Goal: Task Accomplishment & Management: Complete application form

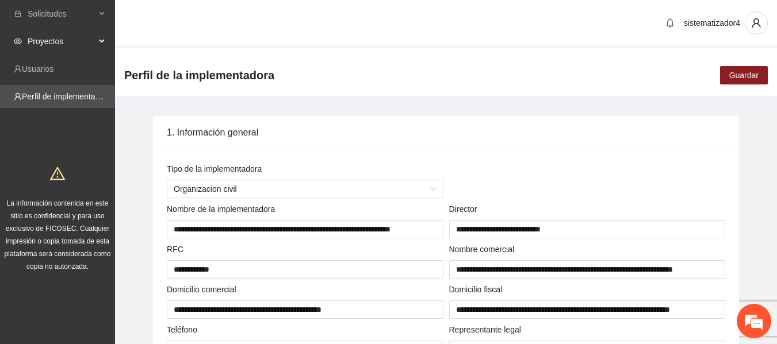
click at [41, 46] on span "Proyectos" at bounding box center [62, 41] width 68 height 23
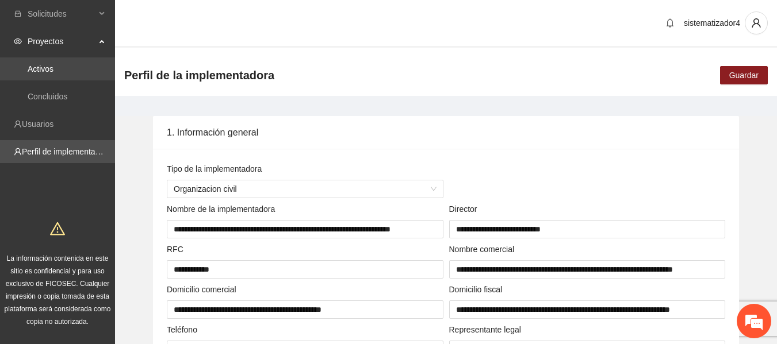
click at [37, 71] on link "Activos" at bounding box center [41, 68] width 26 height 9
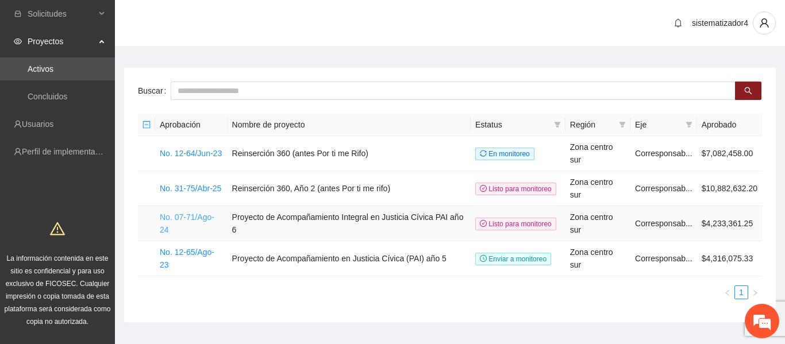
click at [172, 213] on link "No. 07-71/Ago-24" at bounding box center [187, 224] width 55 height 22
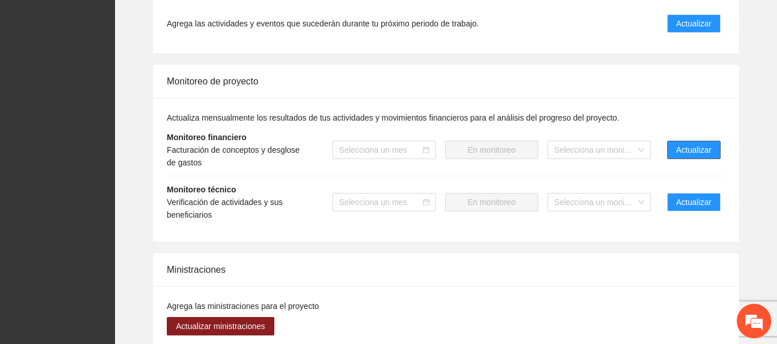
click at [708, 144] on span "Actualizar" at bounding box center [693, 150] width 35 height 13
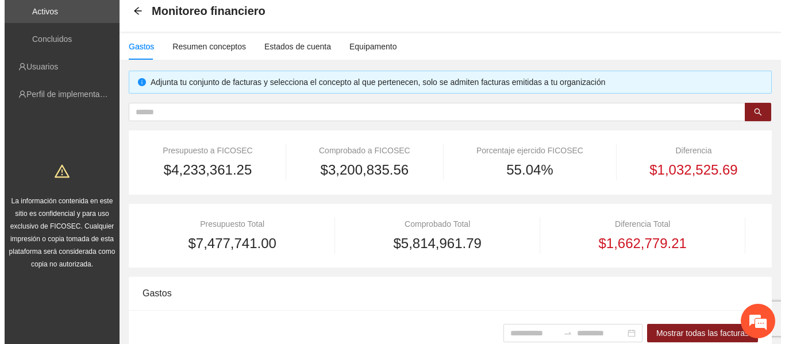
scroll to position [230, 0]
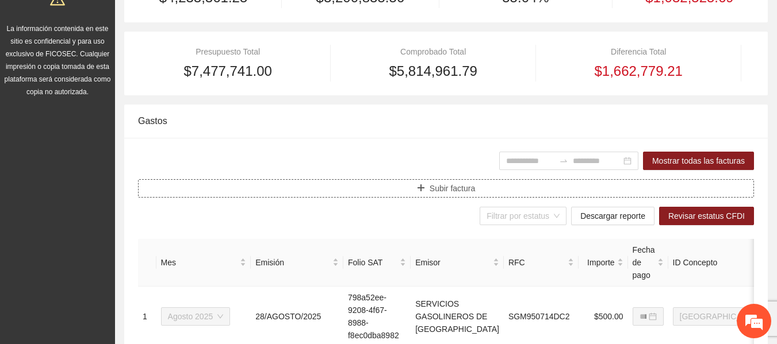
click at [435, 196] on button "Subir factura" at bounding box center [446, 188] width 616 height 18
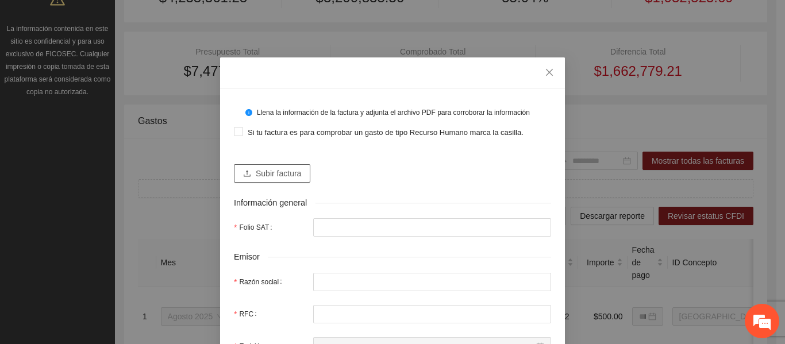
click at [269, 173] on span "Subir factura" at bounding box center [278, 173] width 45 height 13
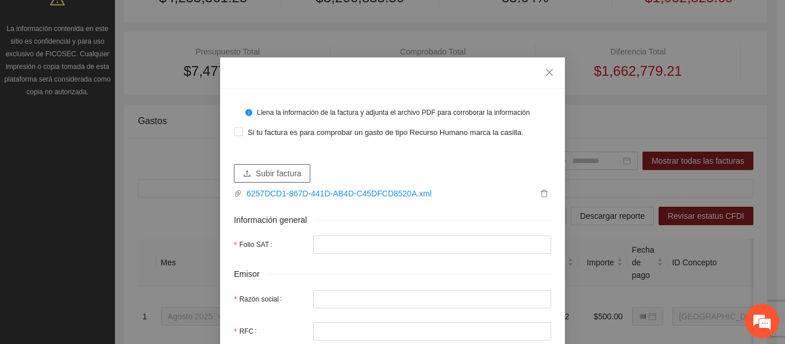
type input "**********"
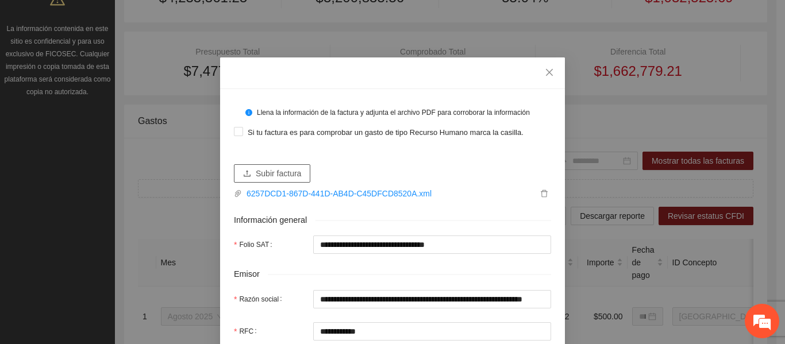
click at [294, 172] on span "Subir factura" at bounding box center [278, 173] width 45 height 13
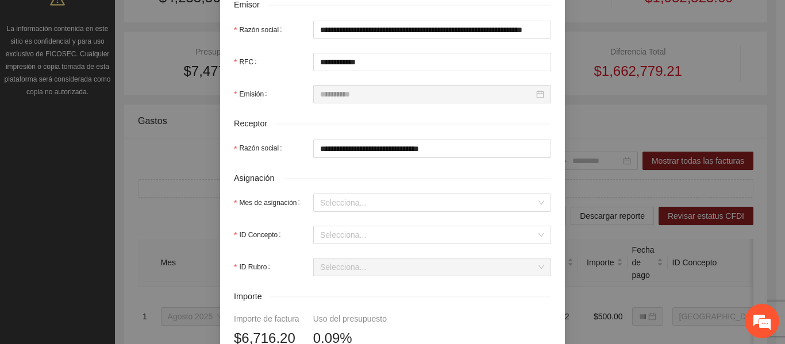
scroll to position [287, 0]
click at [356, 202] on input "Mes de asignación" at bounding box center [428, 202] width 216 height 17
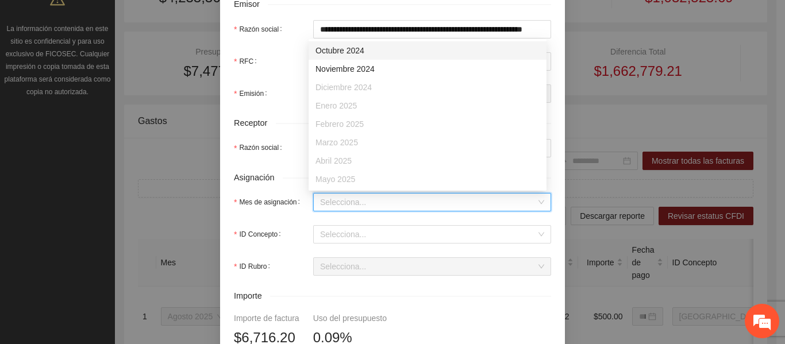
scroll to position [74, 0]
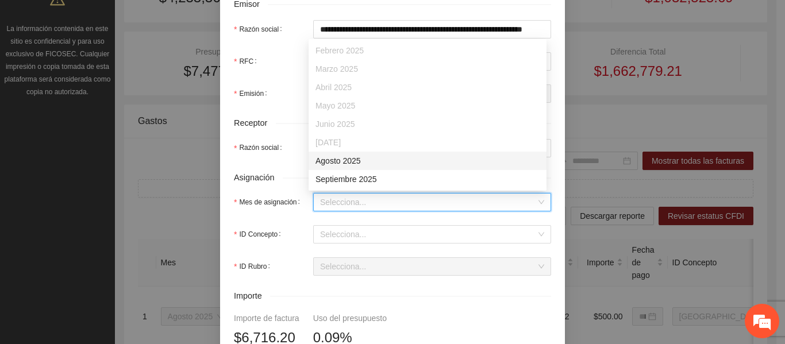
click at [348, 163] on div "Agosto 2025" at bounding box center [428, 161] width 224 height 13
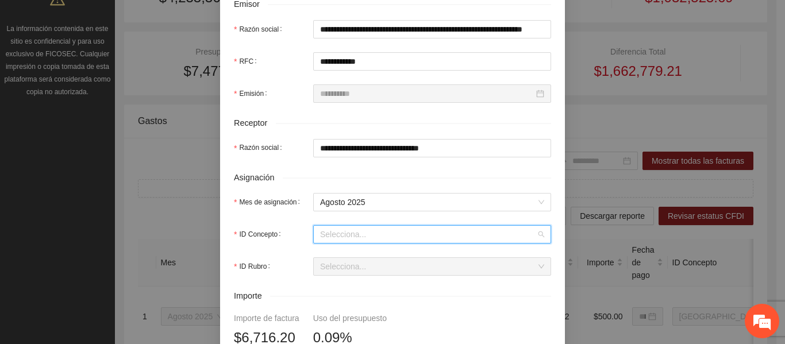
click at [351, 235] on input "ID Concepto" at bounding box center [428, 234] width 216 height 17
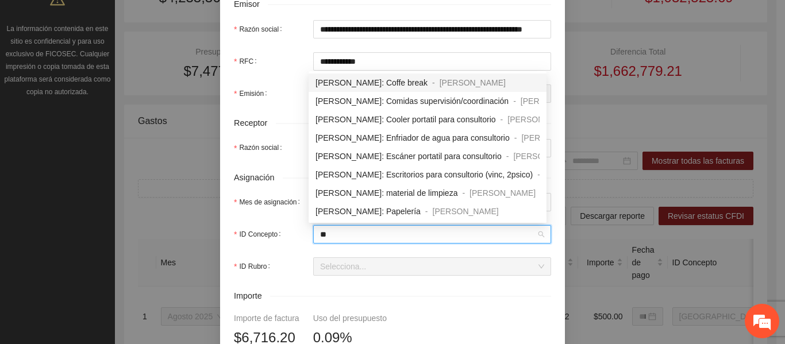
type input "***"
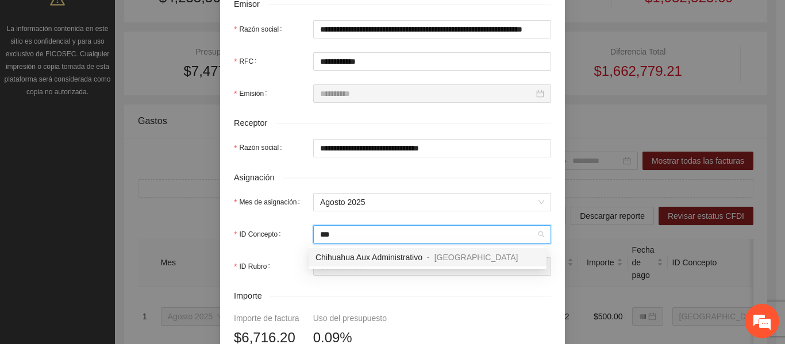
click at [401, 257] on span "Chihuahua Aux Administrativo" at bounding box center [369, 257] width 107 height 9
type input "*"
type input "*******"
type input "*"
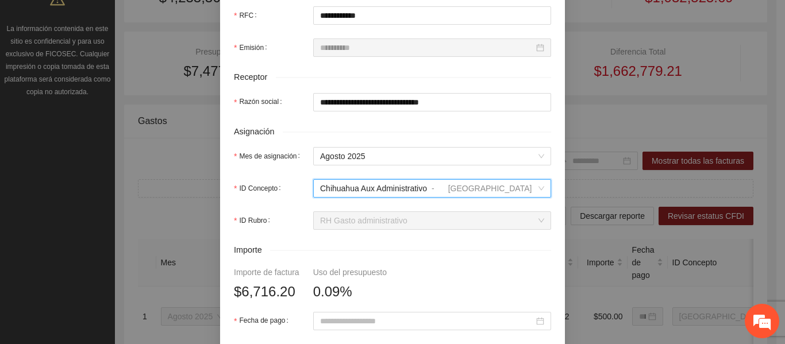
scroll to position [402, 0]
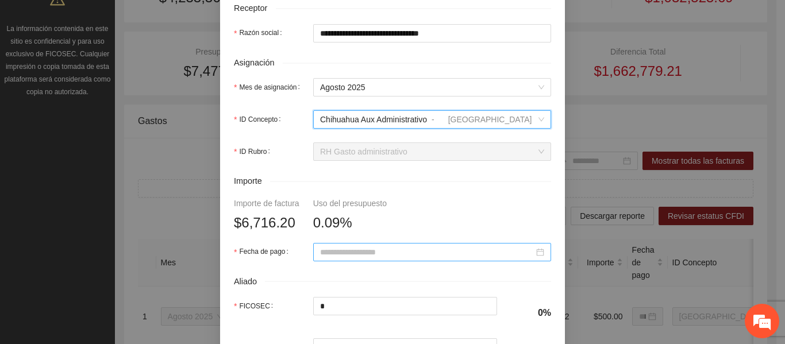
click at [331, 256] on input "Fecha de pago" at bounding box center [427, 252] width 214 height 13
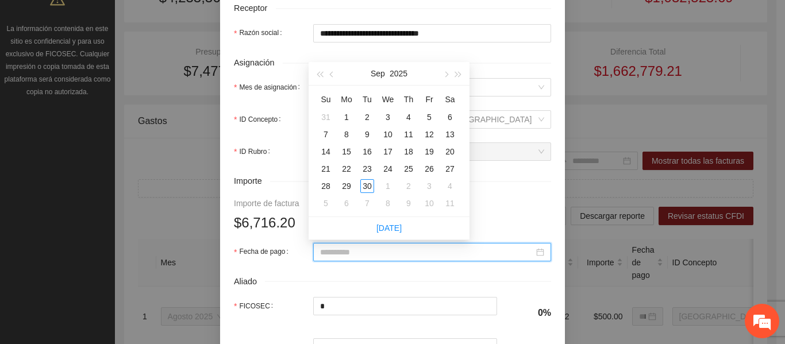
type input "**********"
click at [333, 75] on span "button" at bounding box center [333, 75] width 6 height 6
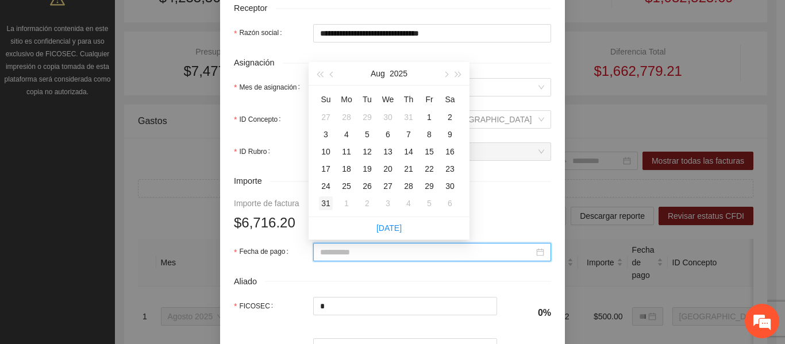
type input "**********"
click at [326, 203] on div "31" at bounding box center [326, 204] width 14 height 14
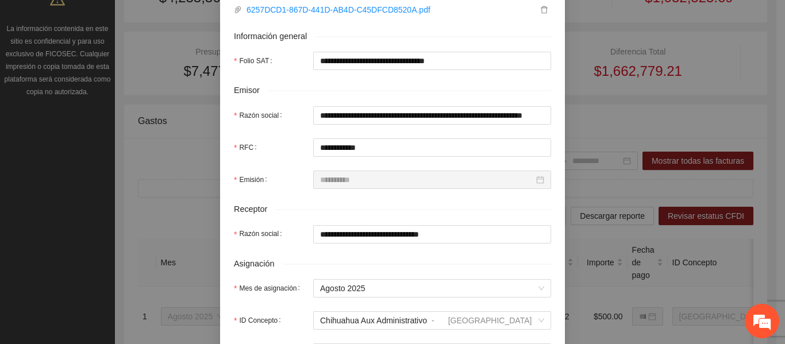
scroll to position [115, 0]
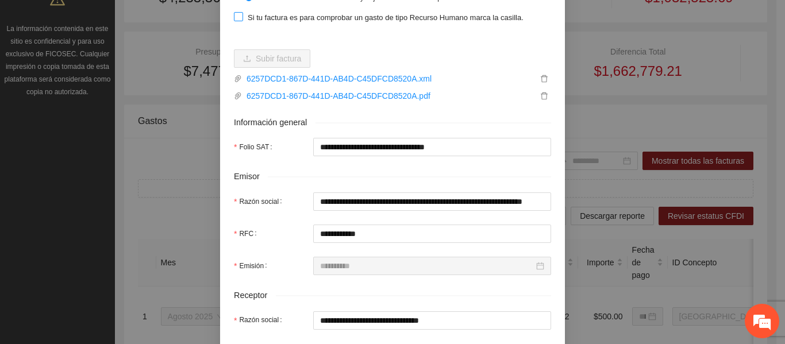
click at [285, 13] on span "Si tu factura es para comprobar un gasto de tipo Recurso Humano marca la casill…" at bounding box center [385, 17] width 285 height 11
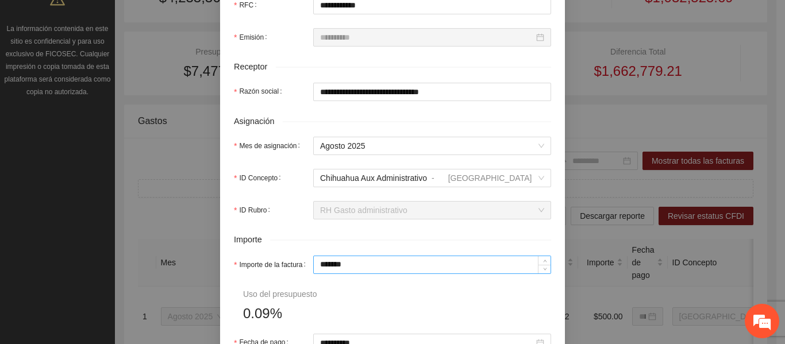
scroll to position [345, 0]
drag, startPoint x: 380, startPoint y: 270, endPoint x: 293, endPoint y: 259, distance: 87.5
click at [293, 259] on div "Importe de la factura *******" at bounding box center [392, 264] width 317 height 18
type input "*"
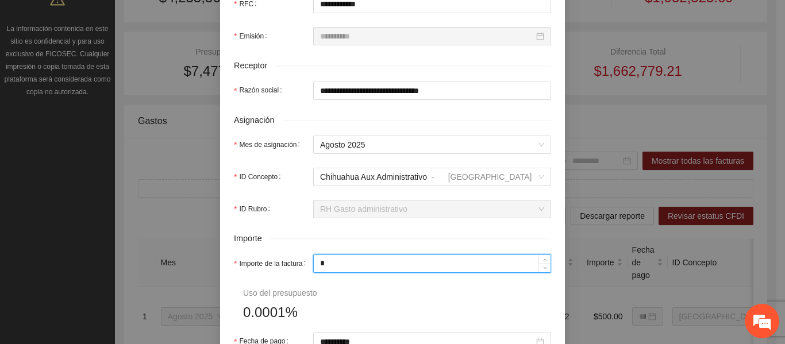
type input "**"
type input "***"
type input "*****"
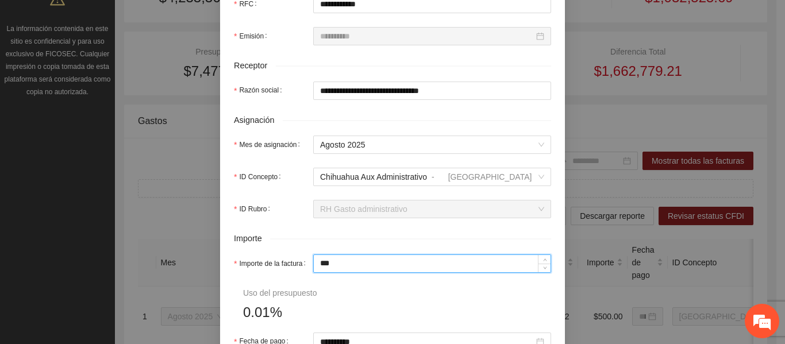
type input "*****"
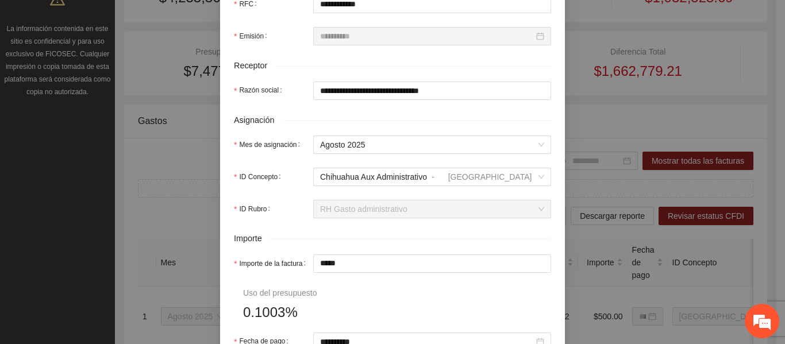
click at [440, 296] on form "**********" at bounding box center [392, 150] width 317 height 785
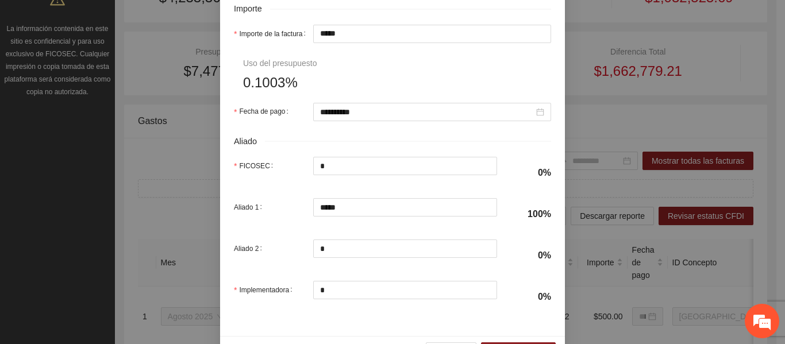
scroll to position [611, 0]
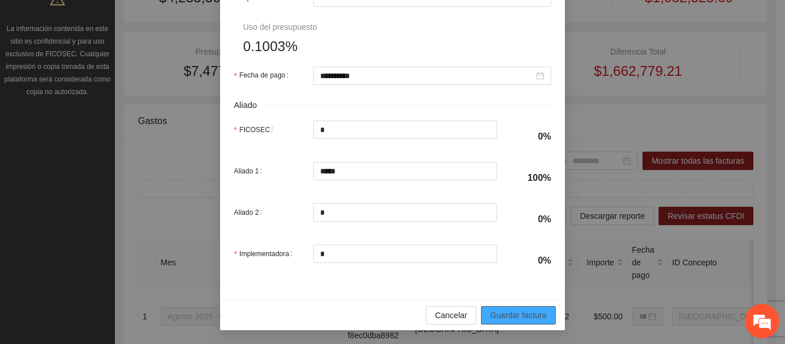
click at [522, 319] on span "Guardar factura" at bounding box center [518, 315] width 56 height 13
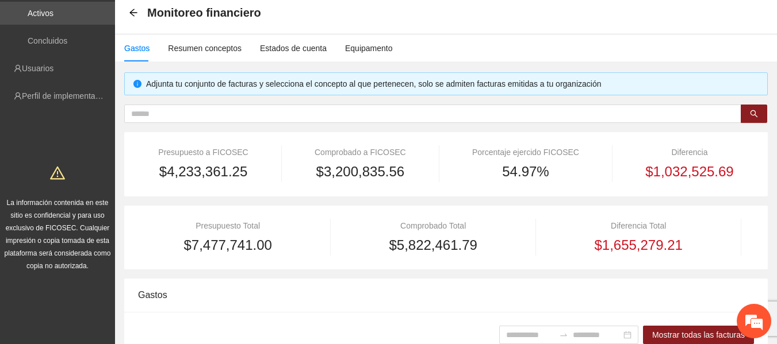
scroll to position [0, 0]
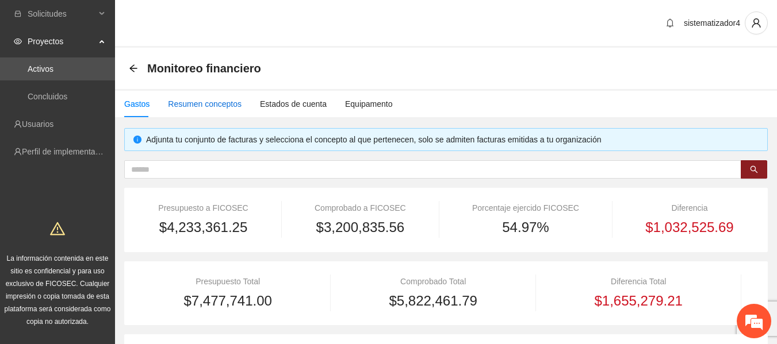
click at [212, 108] on div "Resumen conceptos" at bounding box center [205, 104] width 74 height 13
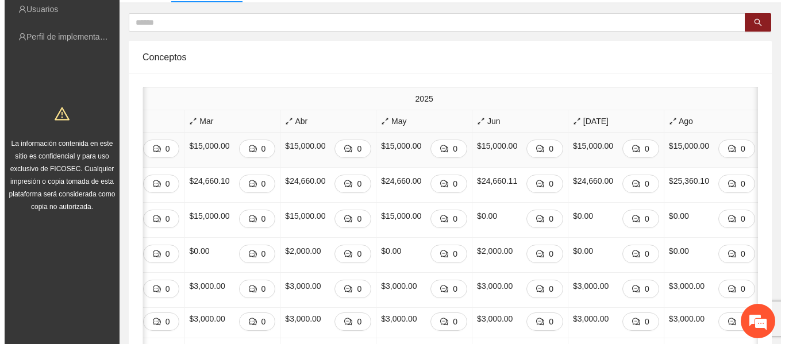
scroll to position [0, 668]
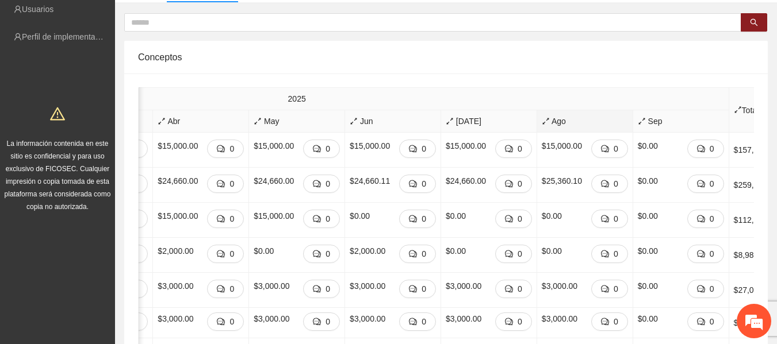
click at [554, 124] on span "Ago" at bounding box center [585, 121] width 86 height 13
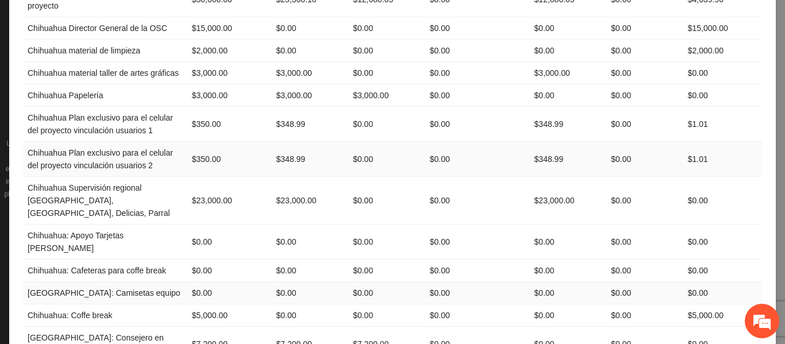
scroll to position [172, 0]
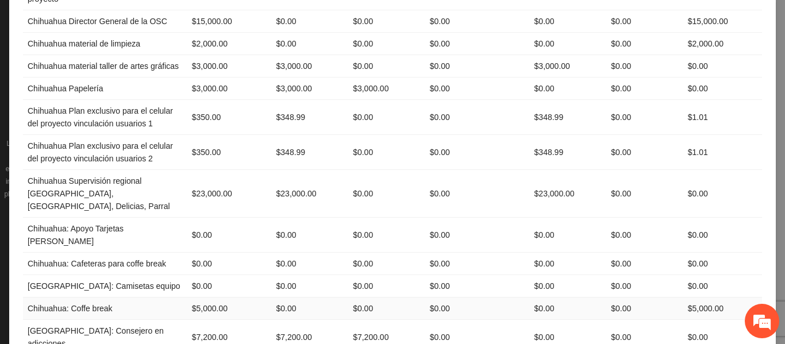
click at [699, 298] on td "$5,000.00" at bounding box center [723, 309] width 79 height 22
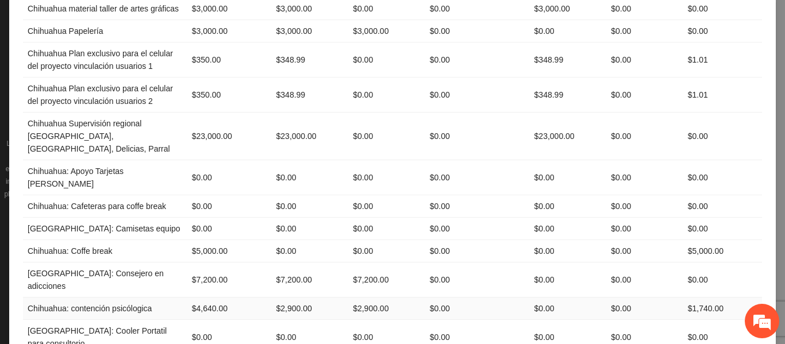
click at [701, 298] on td "$1,740.00" at bounding box center [723, 309] width 79 height 22
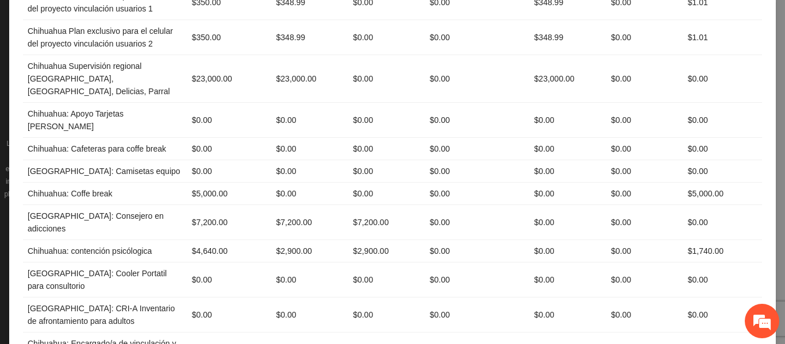
scroll to position [345, 0]
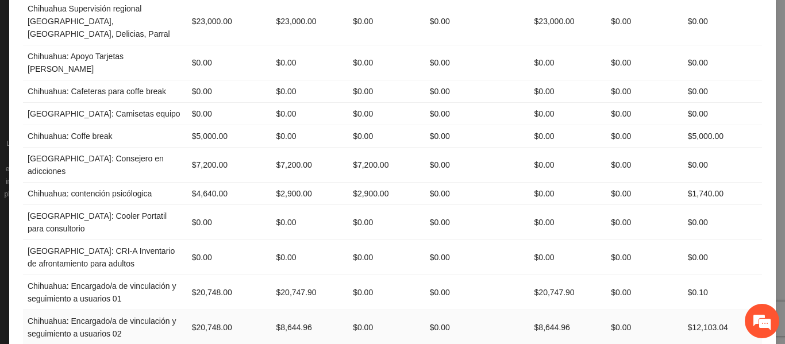
click at [701, 310] on td "$12,103.04" at bounding box center [723, 327] width 79 height 35
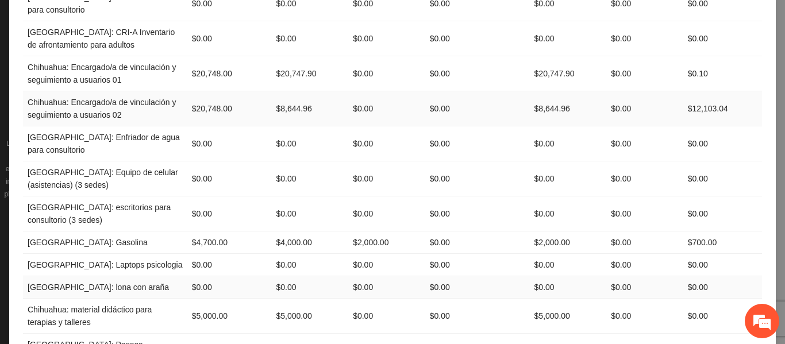
scroll to position [575, 0]
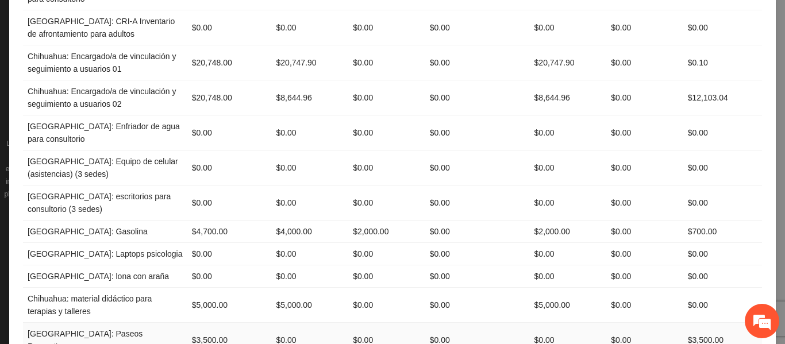
click at [702, 323] on td "$3,500.00" at bounding box center [723, 340] width 79 height 35
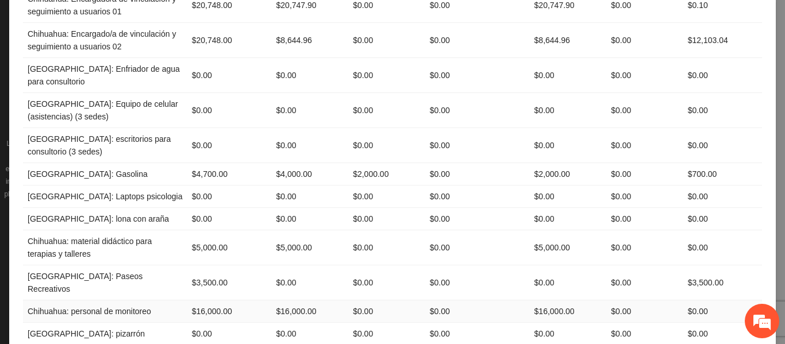
scroll to position [747, 0]
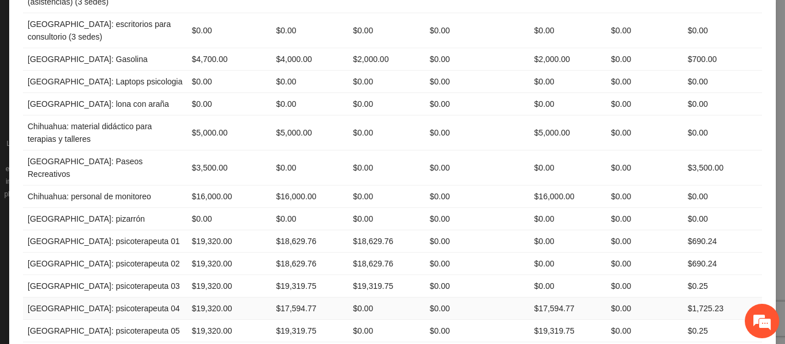
click at [710, 298] on td "$1,725.23" at bounding box center [723, 309] width 79 height 22
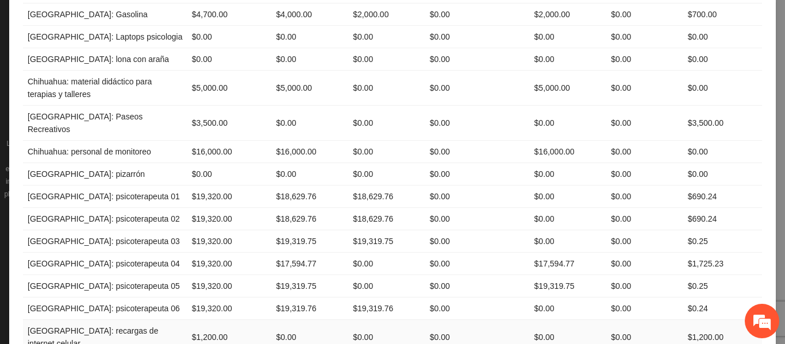
scroll to position [805, 0]
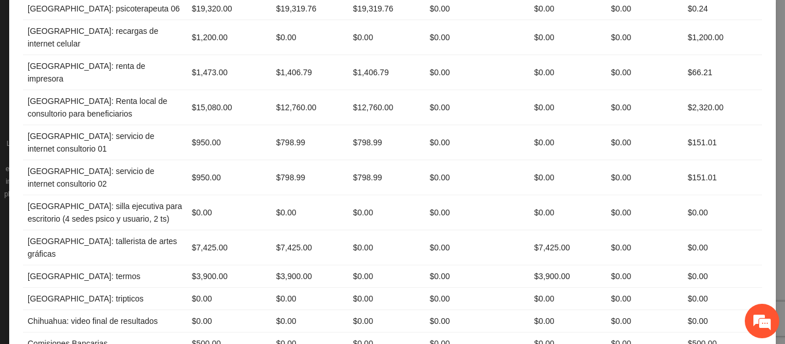
scroll to position [1207, 0]
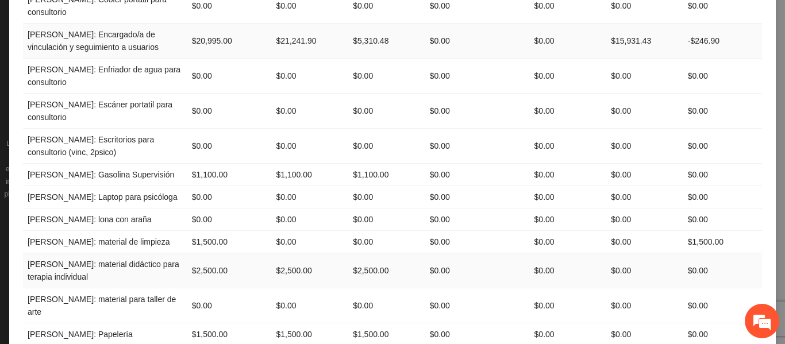
scroll to position [1667, 0]
click at [706, 231] on td "$1,500.00" at bounding box center [723, 242] width 79 height 22
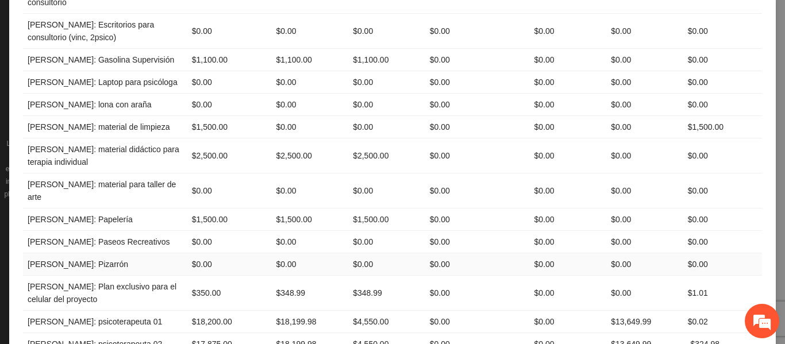
scroll to position [1782, 0]
click at [704, 333] on td "-$324.98" at bounding box center [723, 344] width 79 height 22
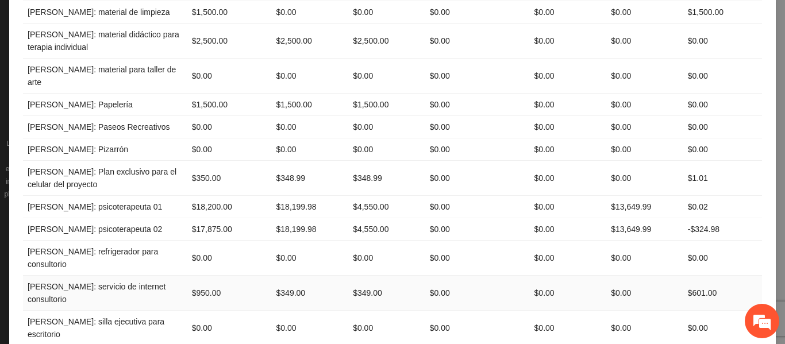
scroll to position [1897, 0]
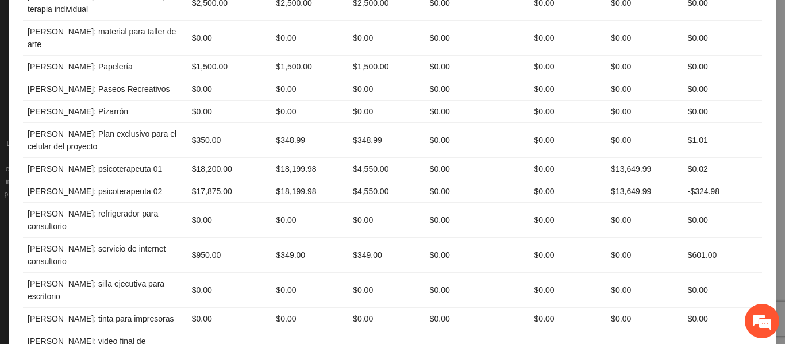
scroll to position [1955, 0]
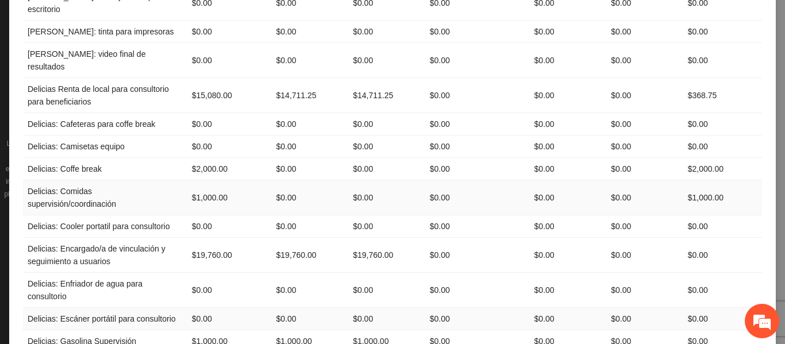
scroll to position [2242, 0]
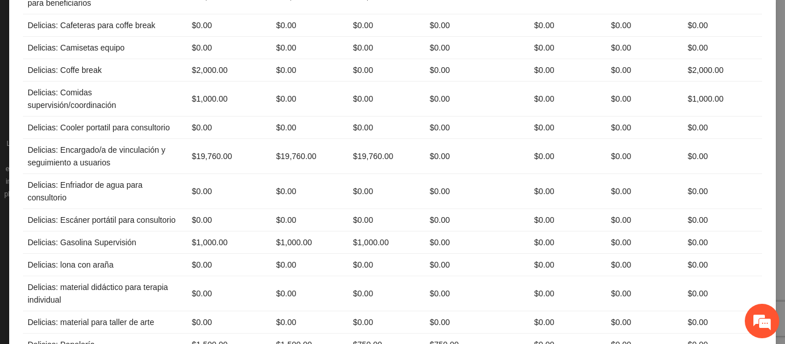
scroll to position [2357, 0]
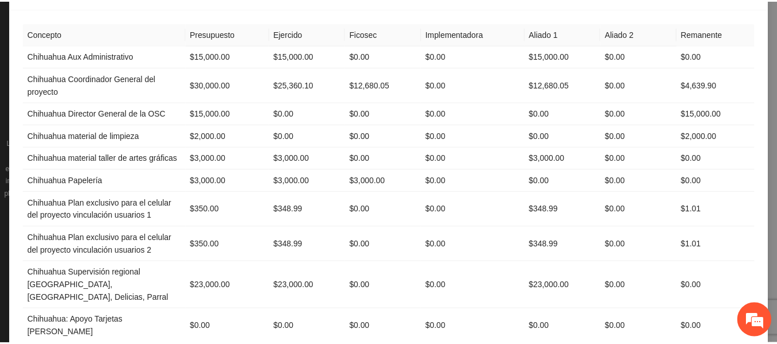
scroll to position [0, 0]
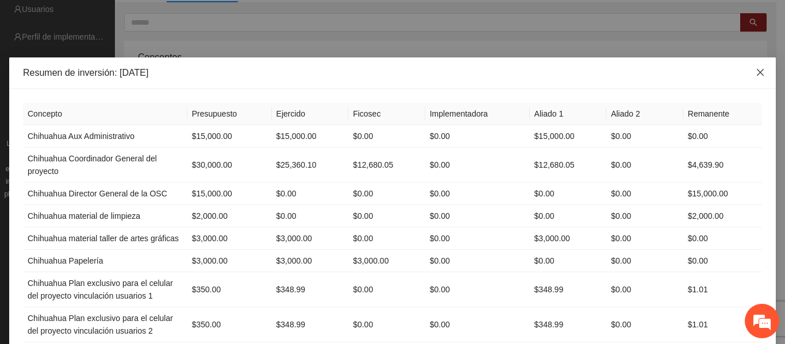
click at [760, 70] on icon "close" at bounding box center [760, 72] width 7 height 7
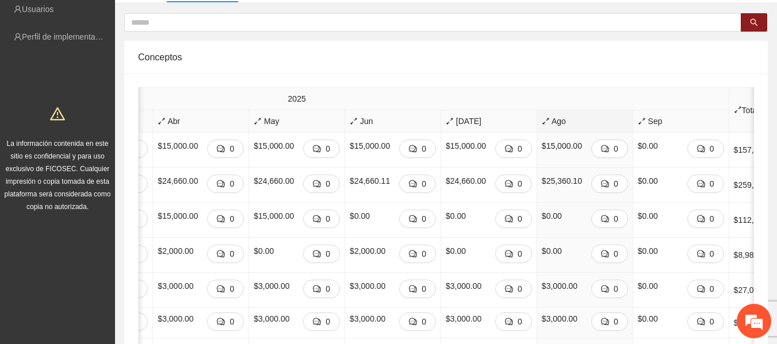
scroll to position [0, 659]
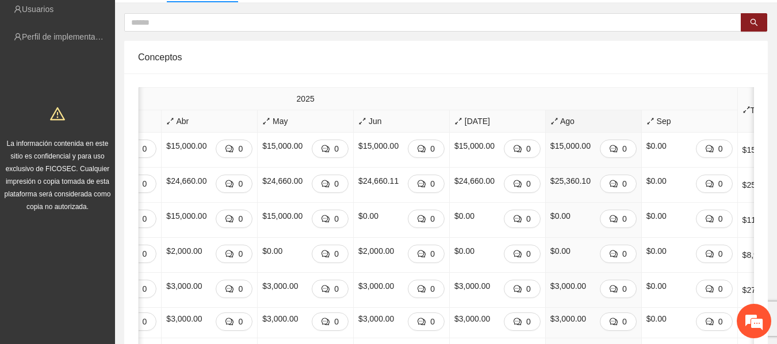
click at [313, 51] on div "Conceptos" at bounding box center [446, 57] width 616 height 33
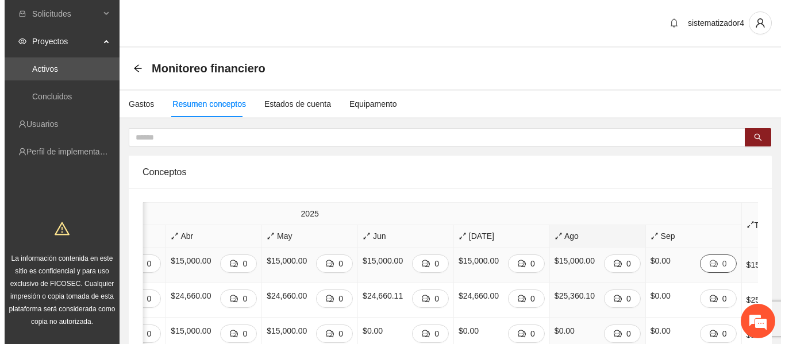
scroll to position [0, 668]
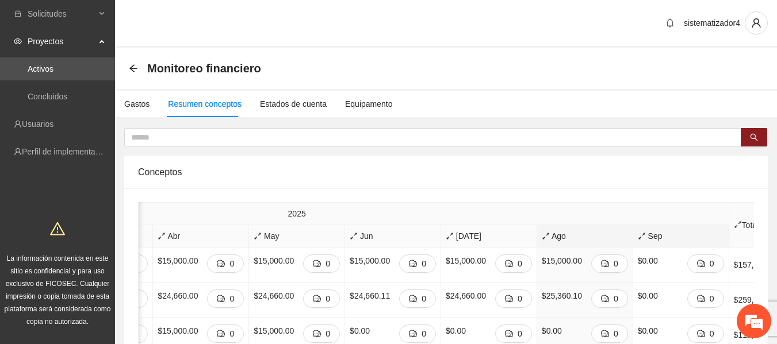
click at [638, 235] on span "Sep" at bounding box center [681, 236] width 86 height 13
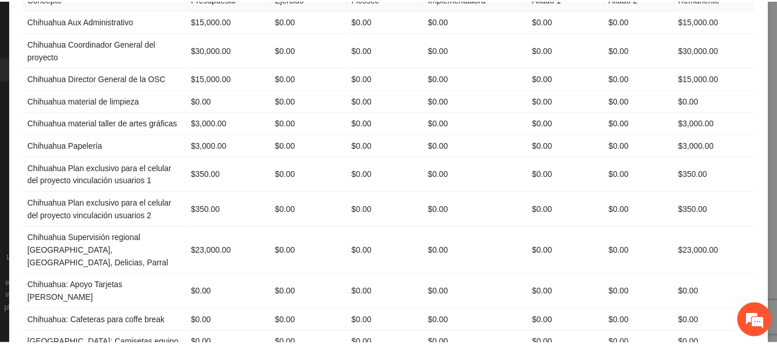
scroll to position [0, 0]
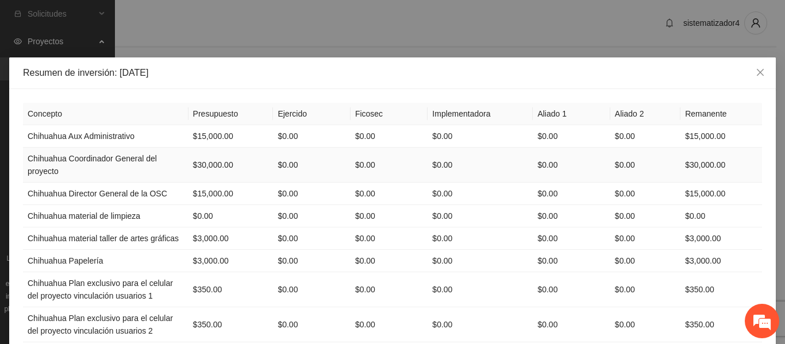
click at [287, 166] on td "$0.00" at bounding box center [311, 165] width 77 height 35
click at [287, 190] on td "$0.00" at bounding box center [311, 194] width 77 height 22
click at [288, 212] on td "$0.00" at bounding box center [311, 216] width 77 height 22
click at [287, 241] on td "$0.00" at bounding box center [311, 239] width 77 height 22
click at [756, 79] on span "Close" at bounding box center [760, 72] width 31 height 31
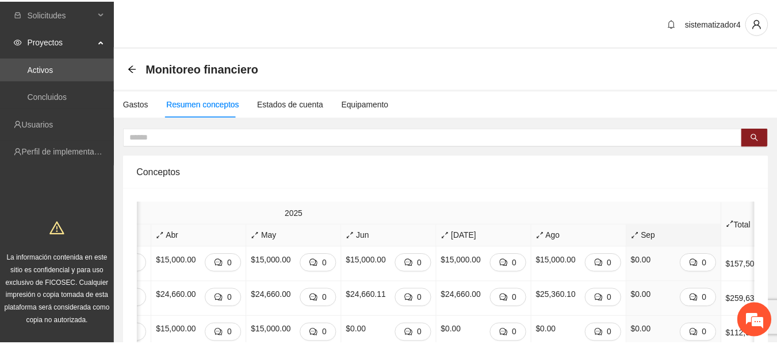
scroll to position [0, 659]
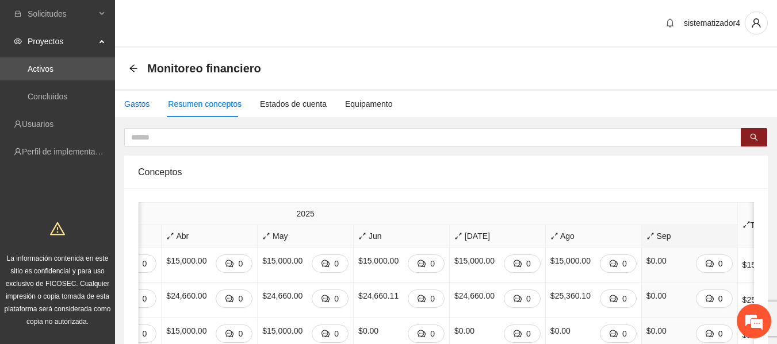
click at [126, 101] on div "Gastos" at bounding box center [136, 104] width 25 height 13
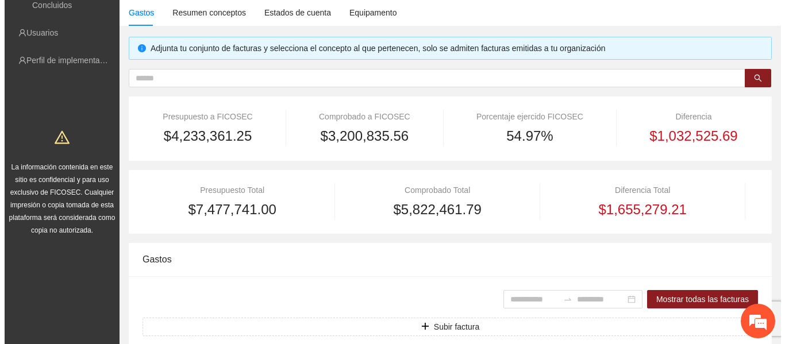
scroll to position [230, 0]
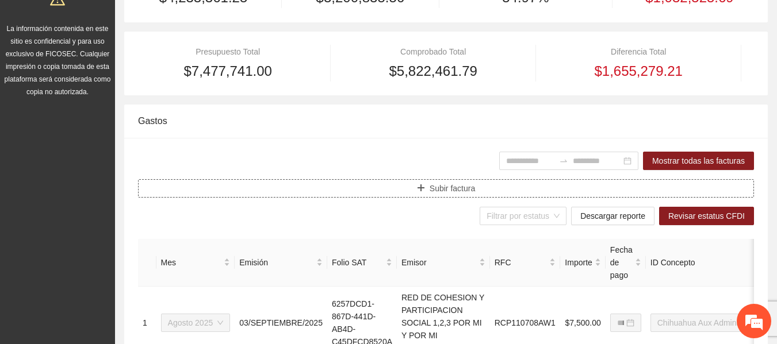
click at [463, 193] on span "Subir factura" at bounding box center [452, 188] width 45 height 13
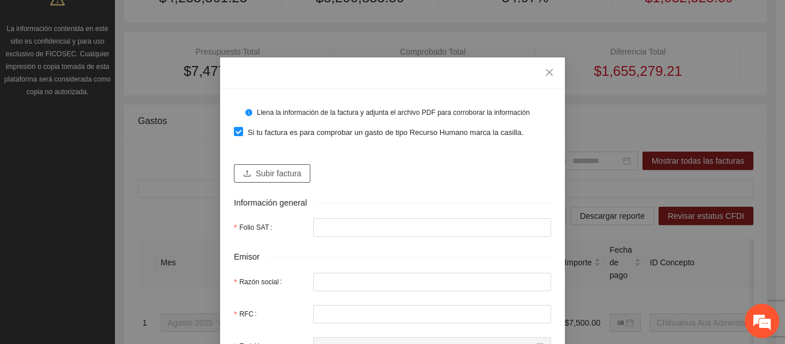
click at [287, 181] on button "Subir factura" at bounding box center [272, 173] width 76 height 18
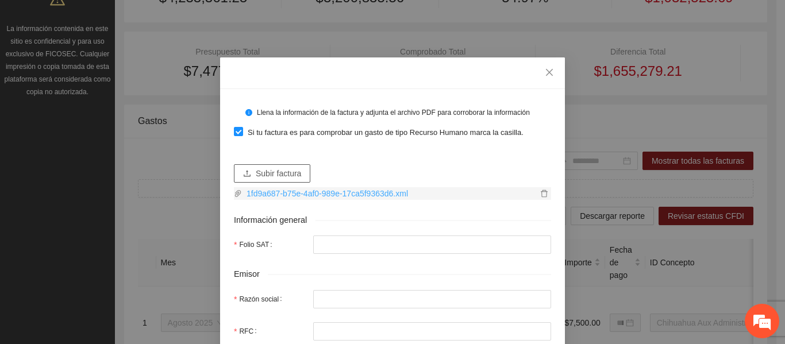
type input "**********"
type input "*****"
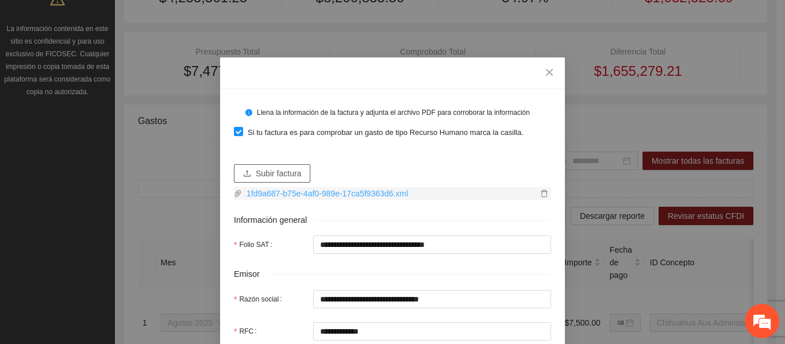
type input "**********"
click at [289, 181] on button "Subir factura" at bounding box center [272, 173] width 76 height 18
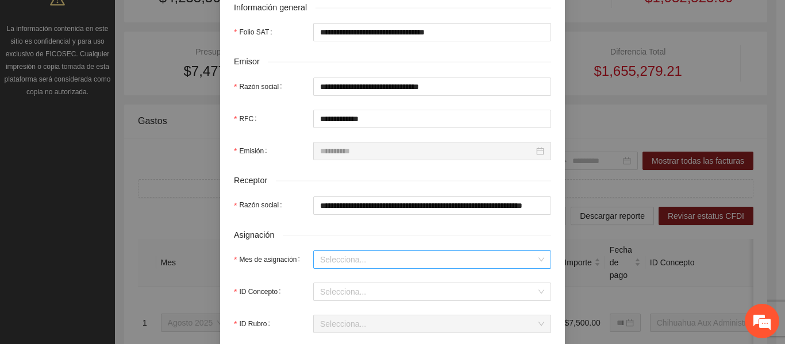
click at [369, 262] on input "Mes de asignación" at bounding box center [428, 259] width 216 height 17
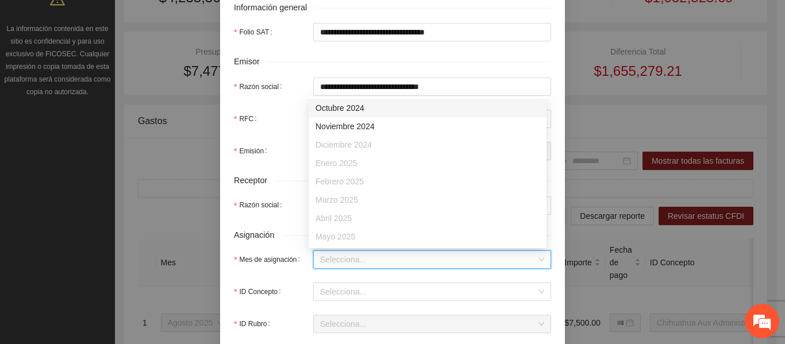
scroll to position [74, 0]
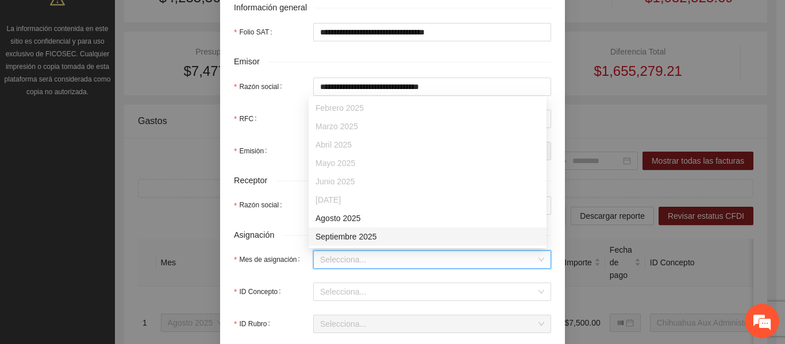
click at [347, 235] on div "Septiembre 2025" at bounding box center [428, 237] width 224 height 13
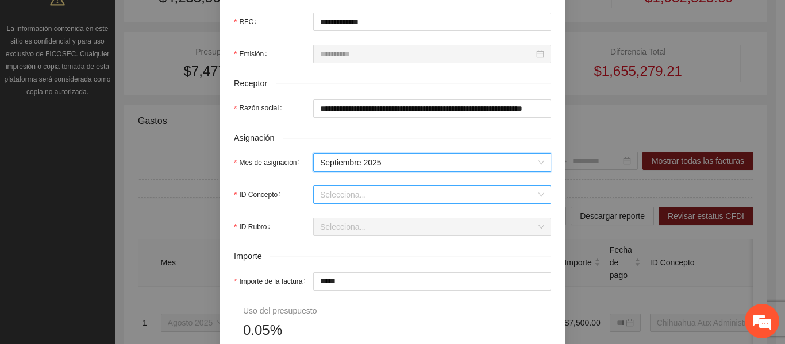
scroll to position [402, 0]
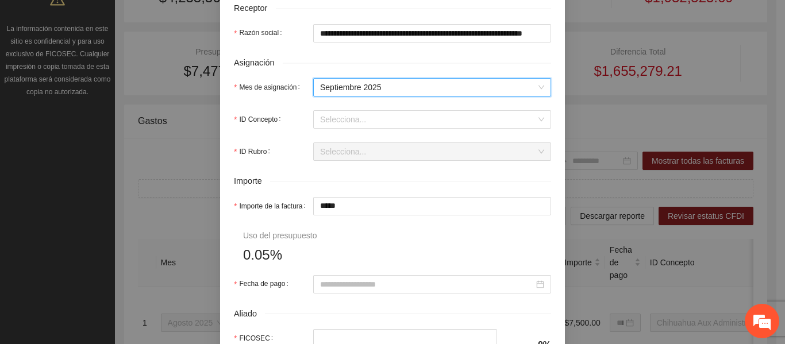
click at [343, 130] on form "**********" at bounding box center [392, 92] width 317 height 785
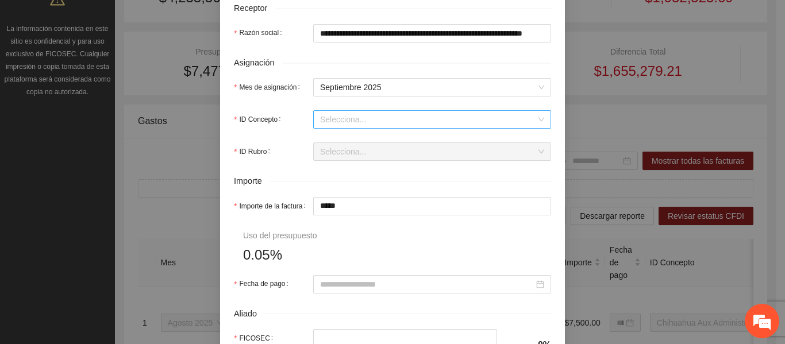
click at [352, 120] on input "ID Concepto" at bounding box center [428, 119] width 216 height 17
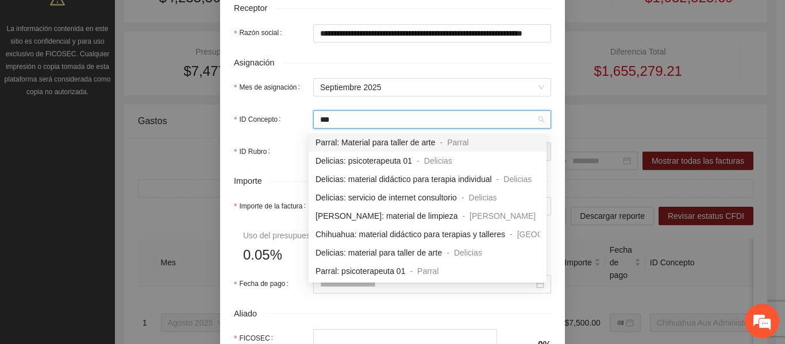
type input "****"
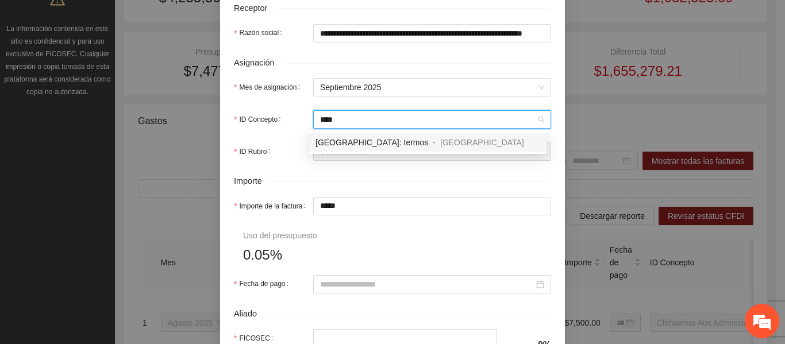
click at [433, 144] on span "-" at bounding box center [434, 142] width 3 height 9
type input "*"
type input "*****"
type input "*"
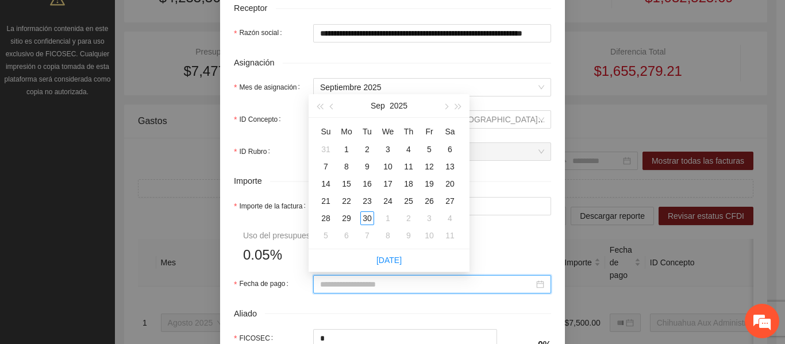
click at [389, 287] on input "Fecha de pago" at bounding box center [427, 284] width 214 height 13
type input "**********"
click at [372, 220] on div "30" at bounding box center [368, 219] width 14 height 14
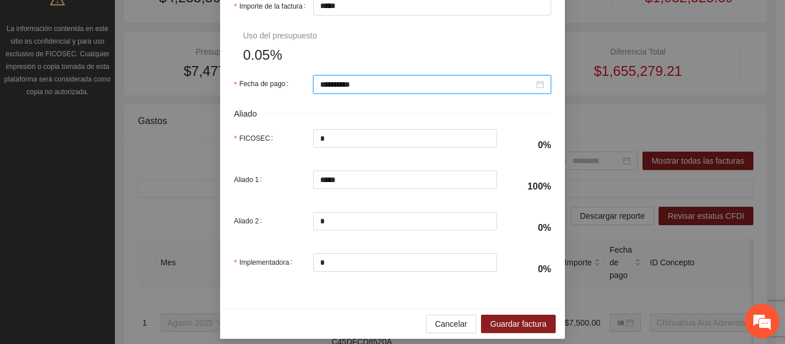
scroll to position [611, 0]
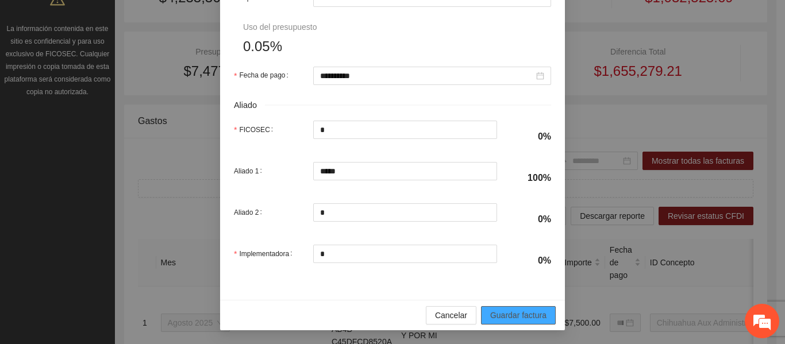
click at [519, 310] on span "Guardar factura" at bounding box center [518, 315] width 56 height 13
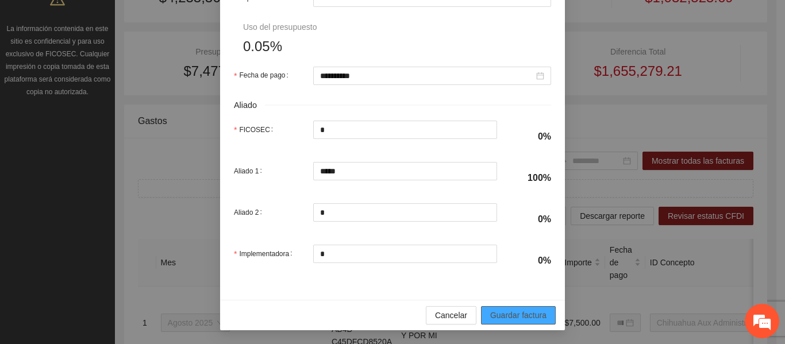
click at [512, 312] on span "Guardar factura" at bounding box center [518, 315] width 56 height 13
click at [435, 316] on span "Cancelar" at bounding box center [451, 315] width 32 height 13
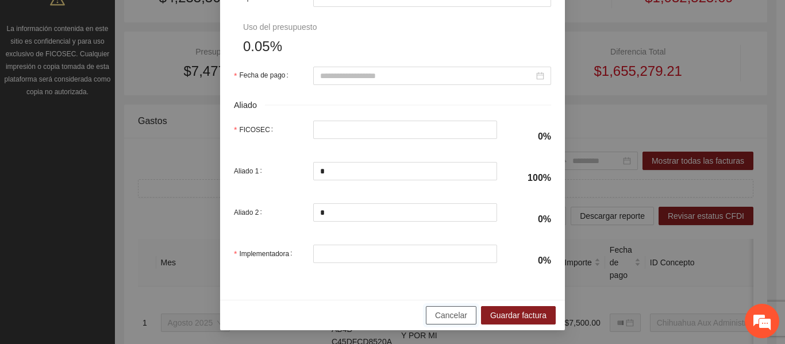
scroll to position [519, 0]
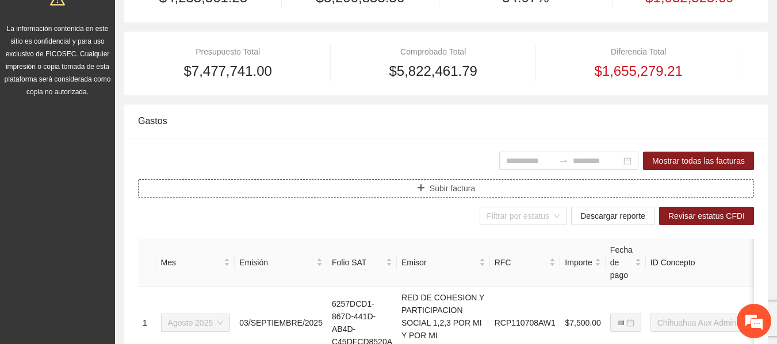
click at [446, 191] on span "Subir factura" at bounding box center [452, 188] width 45 height 13
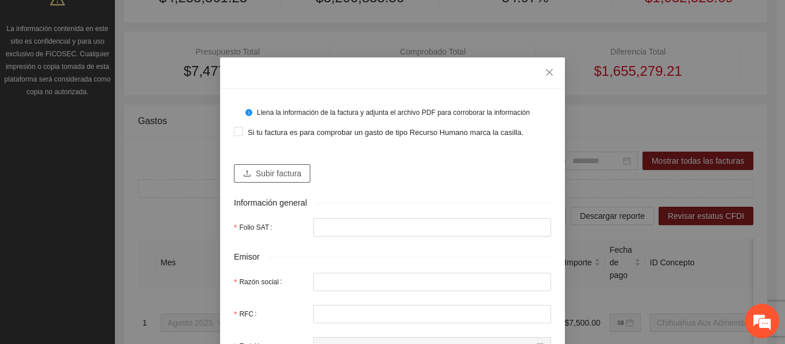
click at [264, 174] on span "Subir factura" at bounding box center [278, 173] width 45 height 13
type input "**********"
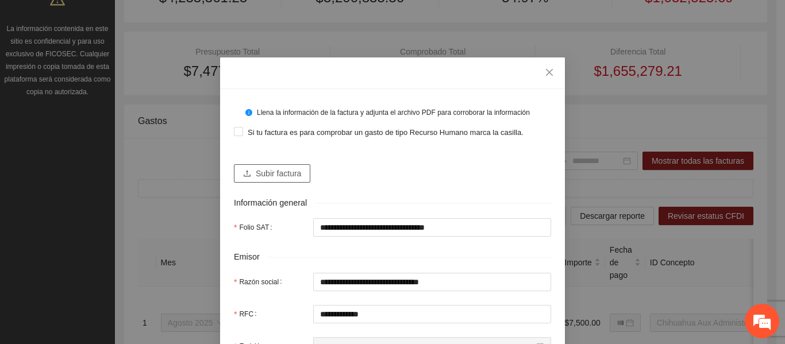
type input "**********"
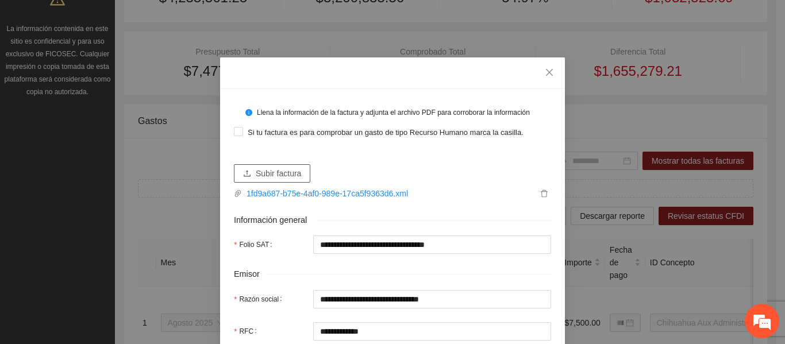
click at [281, 176] on span "Subir factura" at bounding box center [278, 173] width 45 height 13
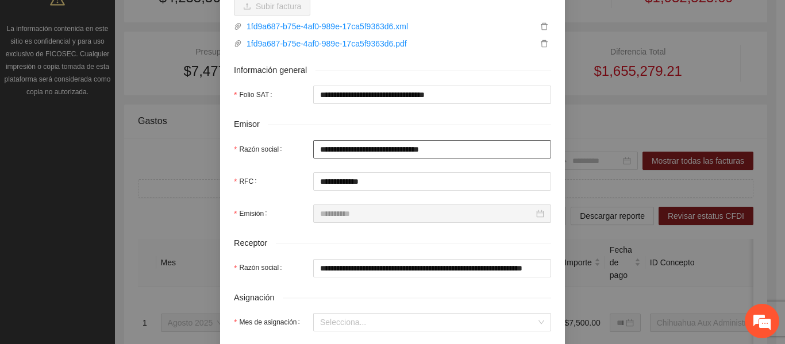
scroll to position [230, 0]
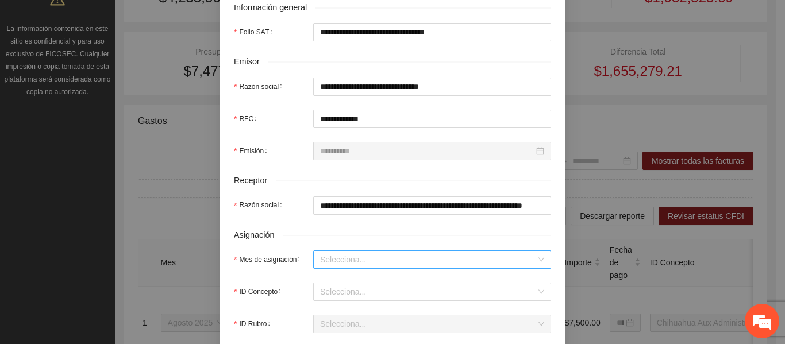
click at [373, 258] on input "Mes de asignación" at bounding box center [428, 259] width 216 height 17
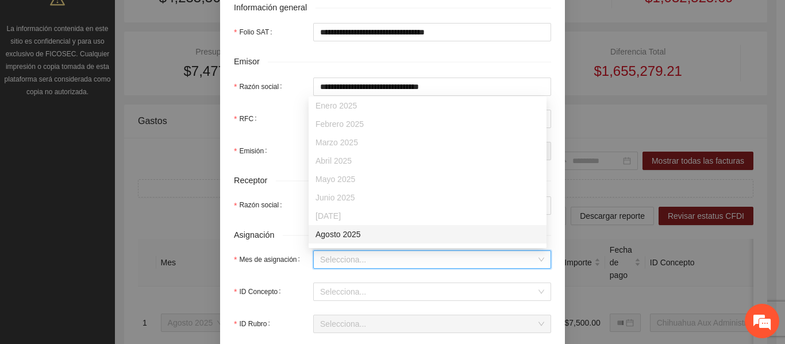
scroll to position [74, 0]
click at [354, 234] on div "Septiembre 2025" at bounding box center [428, 237] width 224 height 13
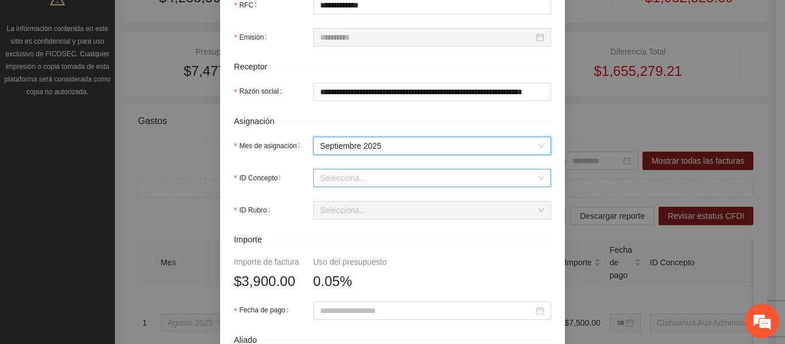
scroll to position [345, 0]
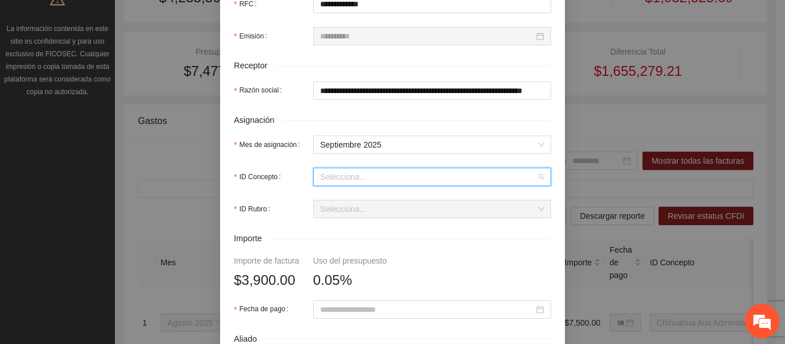
click at [343, 177] on input "ID Concepto" at bounding box center [428, 176] width 216 height 17
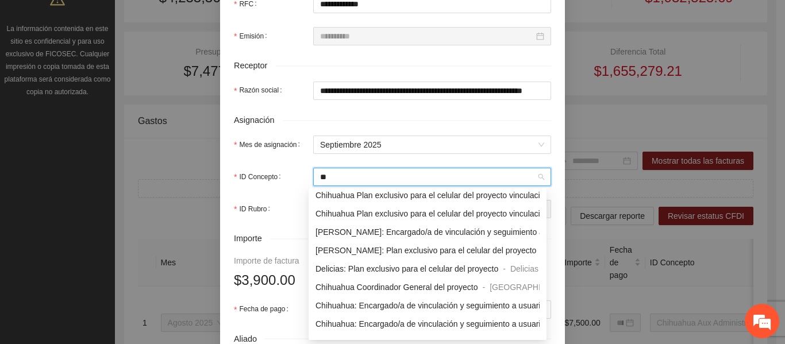
scroll to position [0, 0]
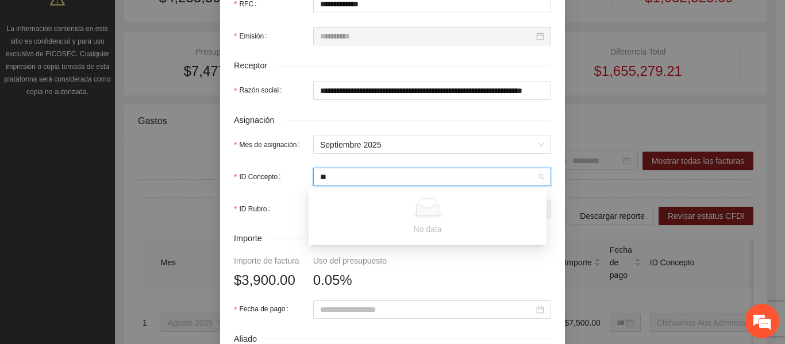
type input "*"
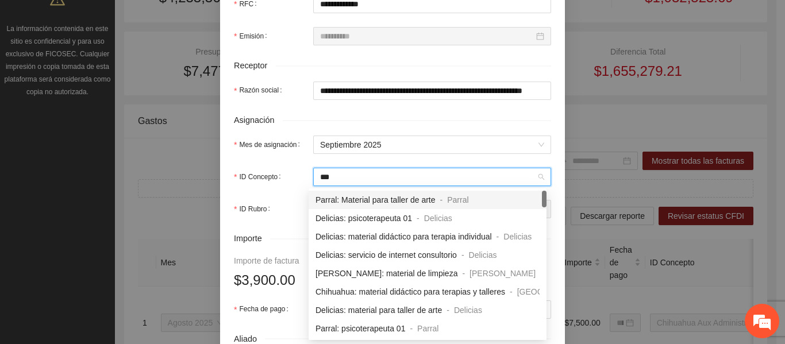
type input "****"
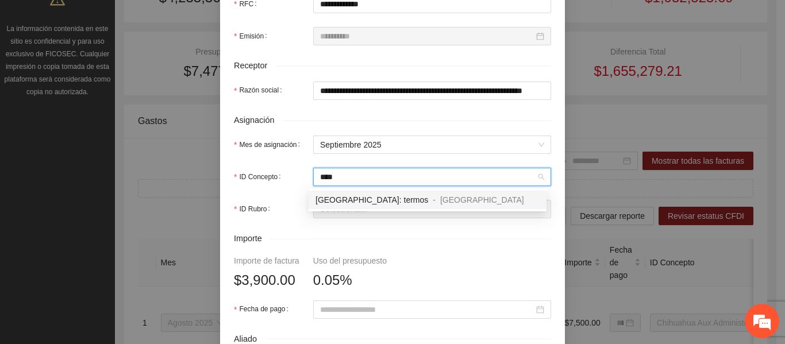
click at [365, 206] on div "[GEOGRAPHIC_DATA]: termos" at bounding box center [372, 200] width 113 height 13
type input "*"
type input "*****"
type input "*"
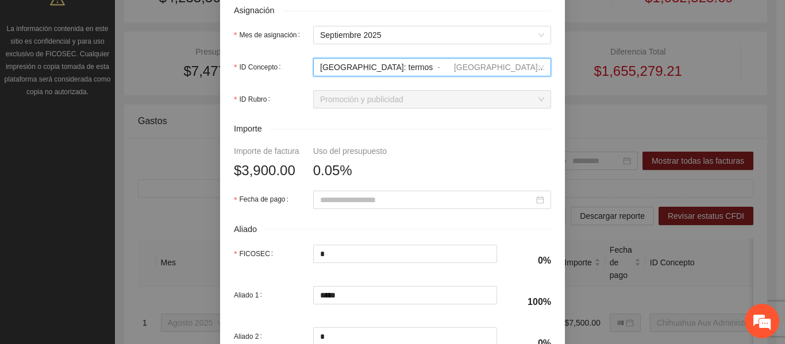
scroll to position [460, 0]
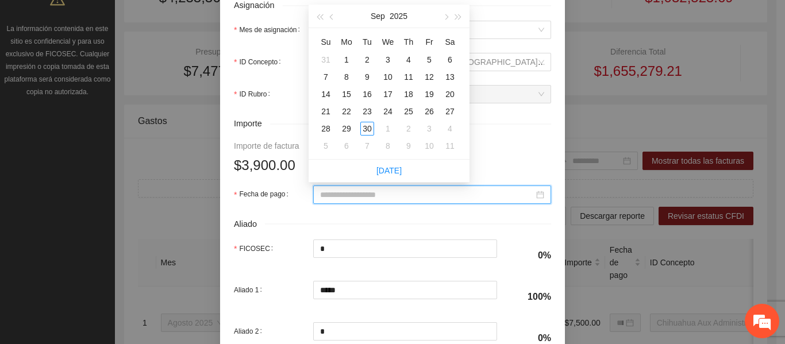
click at [380, 199] on input "Fecha de pago" at bounding box center [427, 195] width 214 height 13
type input "**********"
click at [366, 129] on div "30" at bounding box center [368, 129] width 14 height 14
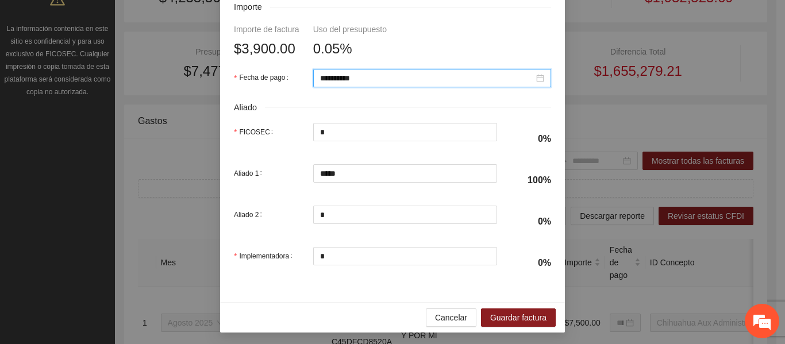
scroll to position [579, 0]
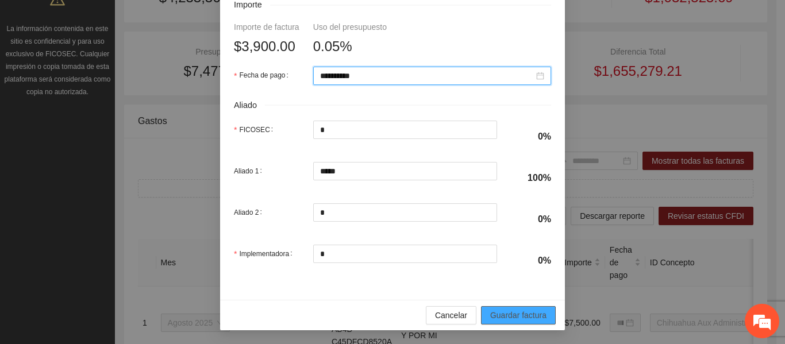
click at [490, 313] on span "Guardar factura" at bounding box center [518, 315] width 56 height 13
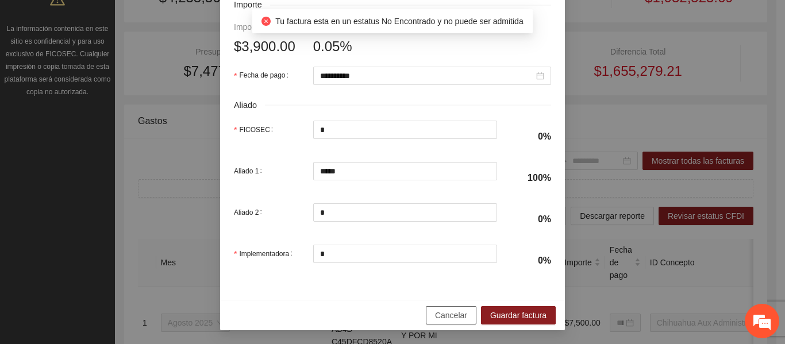
click at [449, 318] on span "Cancelar" at bounding box center [451, 315] width 32 height 13
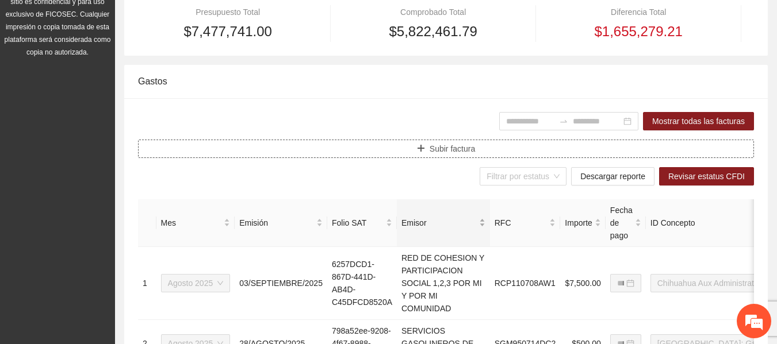
scroll to position [287, 0]
